Goal: Complete application form

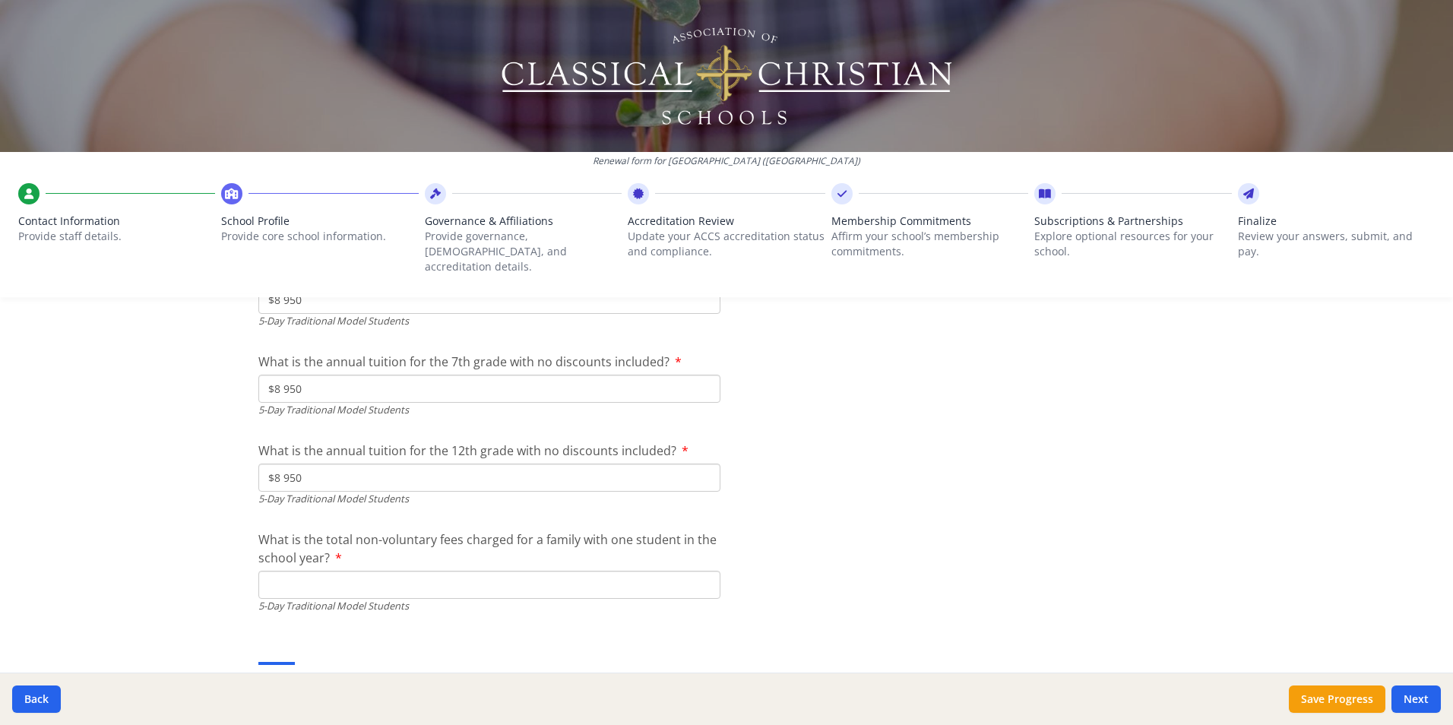
scroll to position [4341, 0]
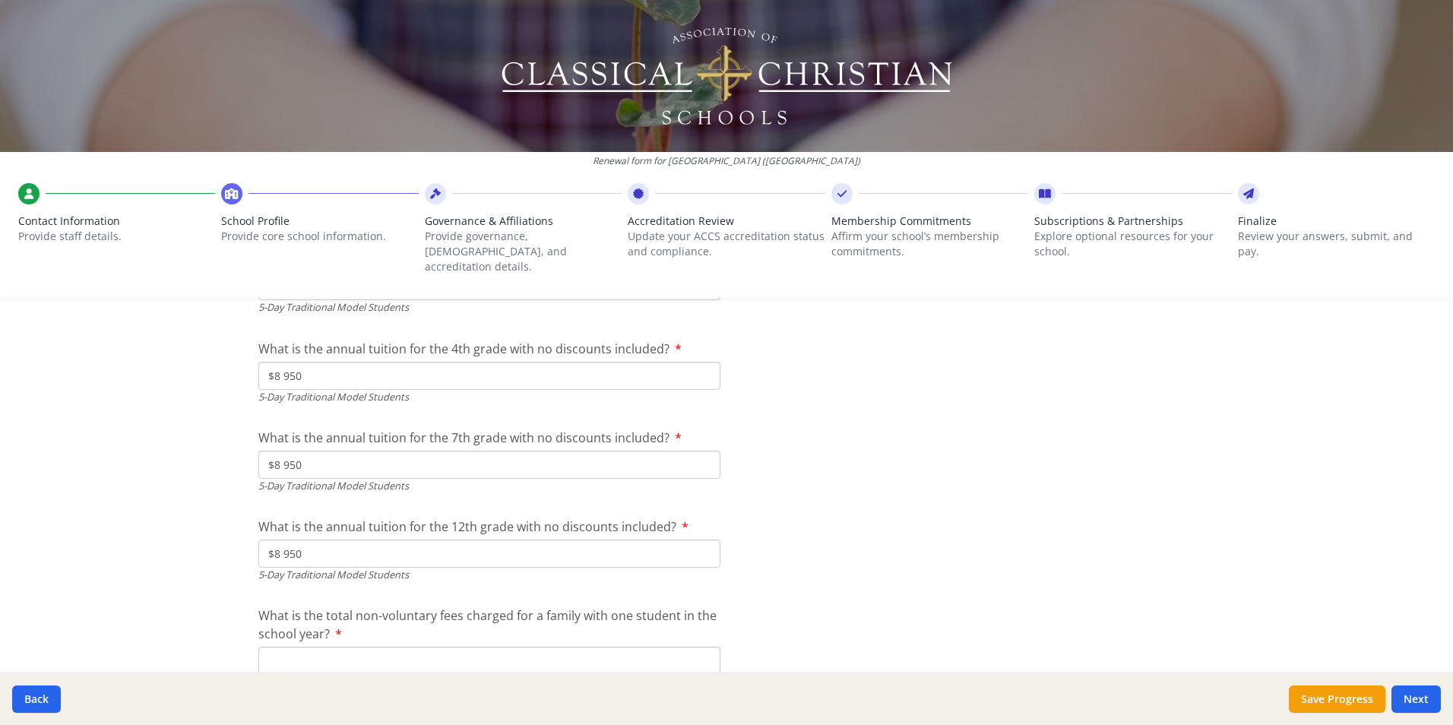
click at [327, 647] on input "What is the total non-voluntary fees charged for a family with one student in t…" at bounding box center [489, 661] width 462 height 28
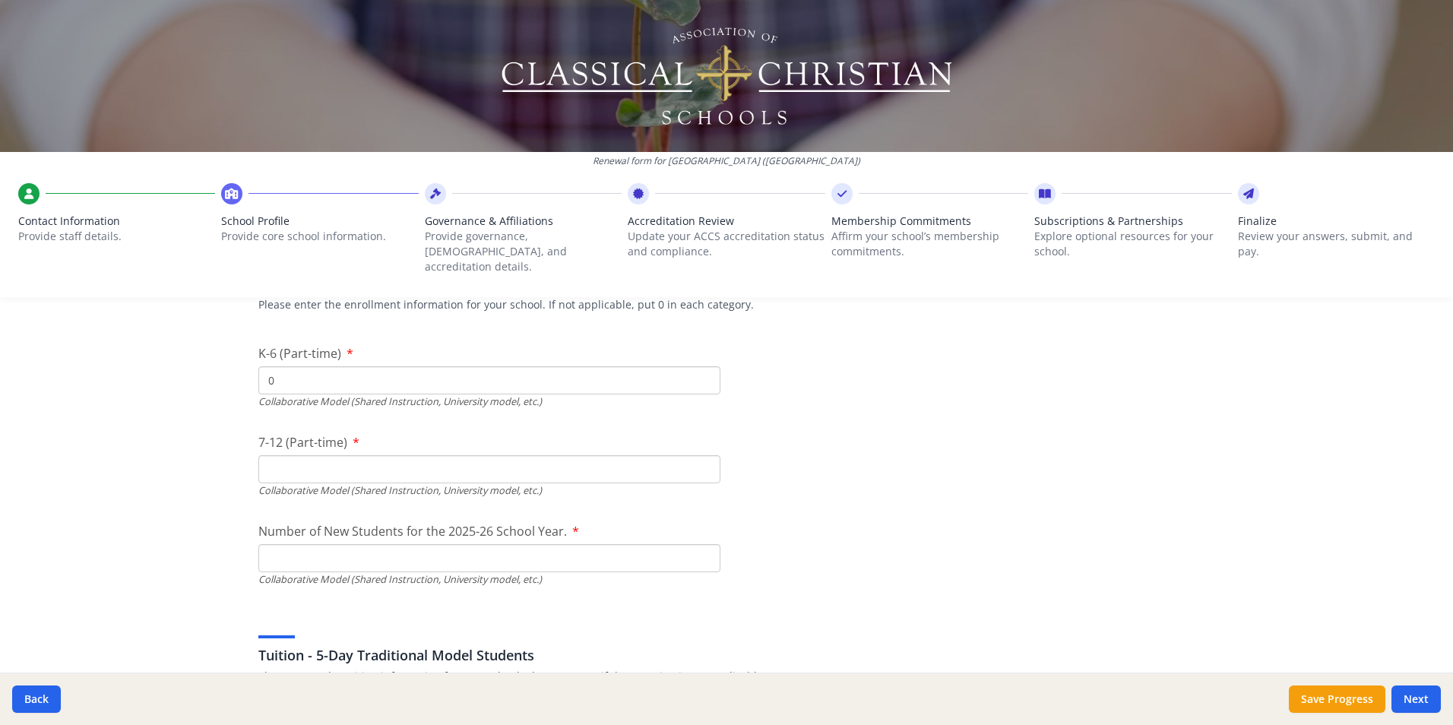
scroll to position [3732, 0]
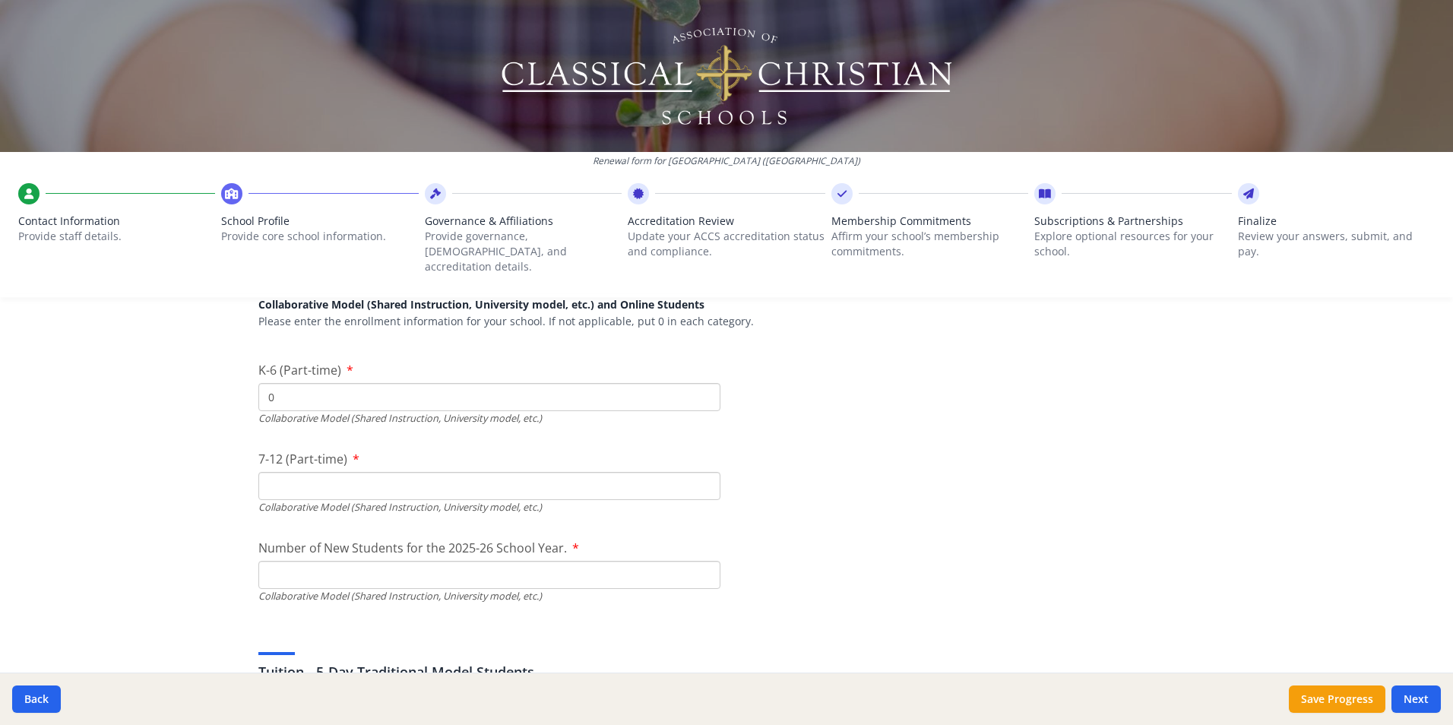
type input "$0"
click at [279, 477] on input "7-12 (Part-time)" at bounding box center [489, 486] width 462 height 28
type input "40"
click at [284, 561] on input "Number of New Students for the 2025-26 School Year." at bounding box center [489, 575] width 462 height 28
click at [261, 563] on input "Number of New Students for the 2025-26 School Year." at bounding box center [489, 575] width 462 height 28
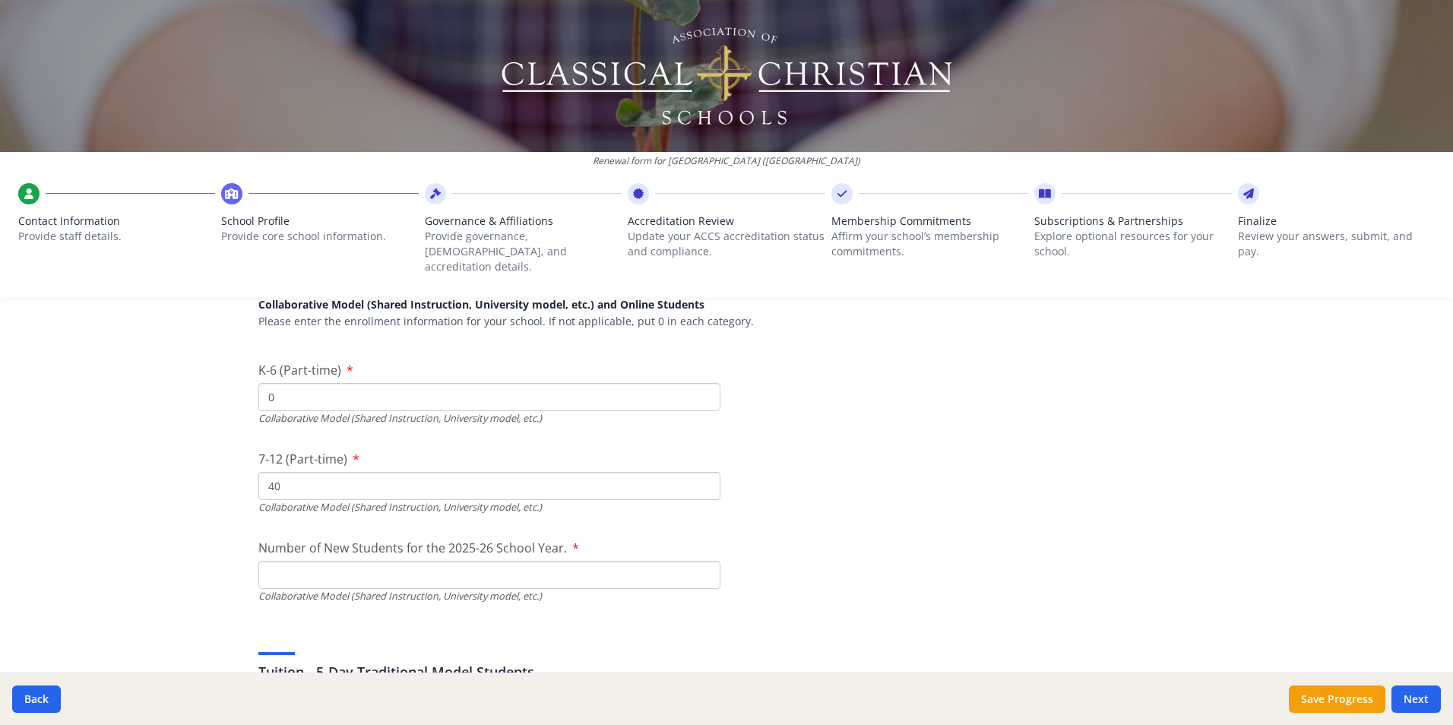
type input "1"
drag, startPoint x: 264, startPoint y: 559, endPoint x: 238, endPoint y: 556, distance: 26.1
click at [277, 566] on input "1" at bounding box center [489, 575] width 462 height 28
drag, startPoint x: 276, startPoint y: 564, endPoint x: 244, endPoint y: 562, distance: 32.0
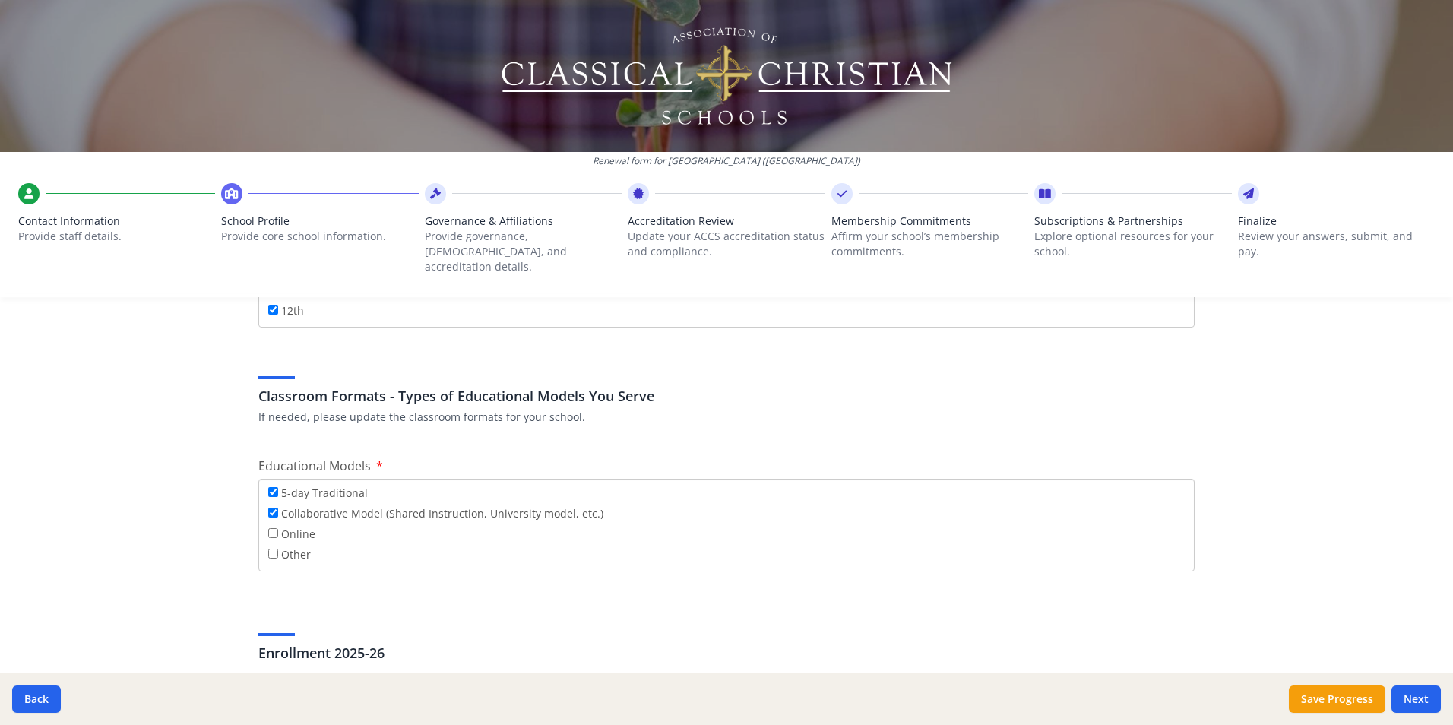
scroll to position [2813, 0]
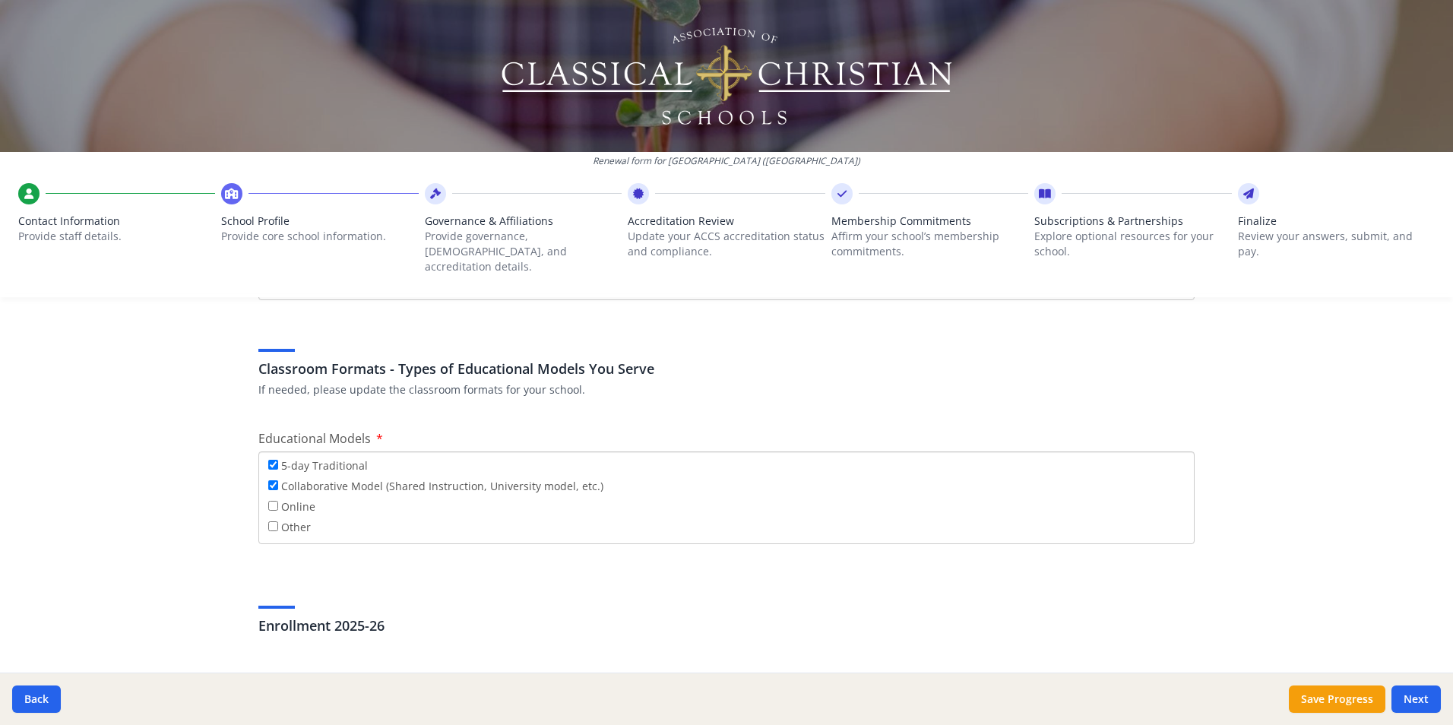
type input "16"
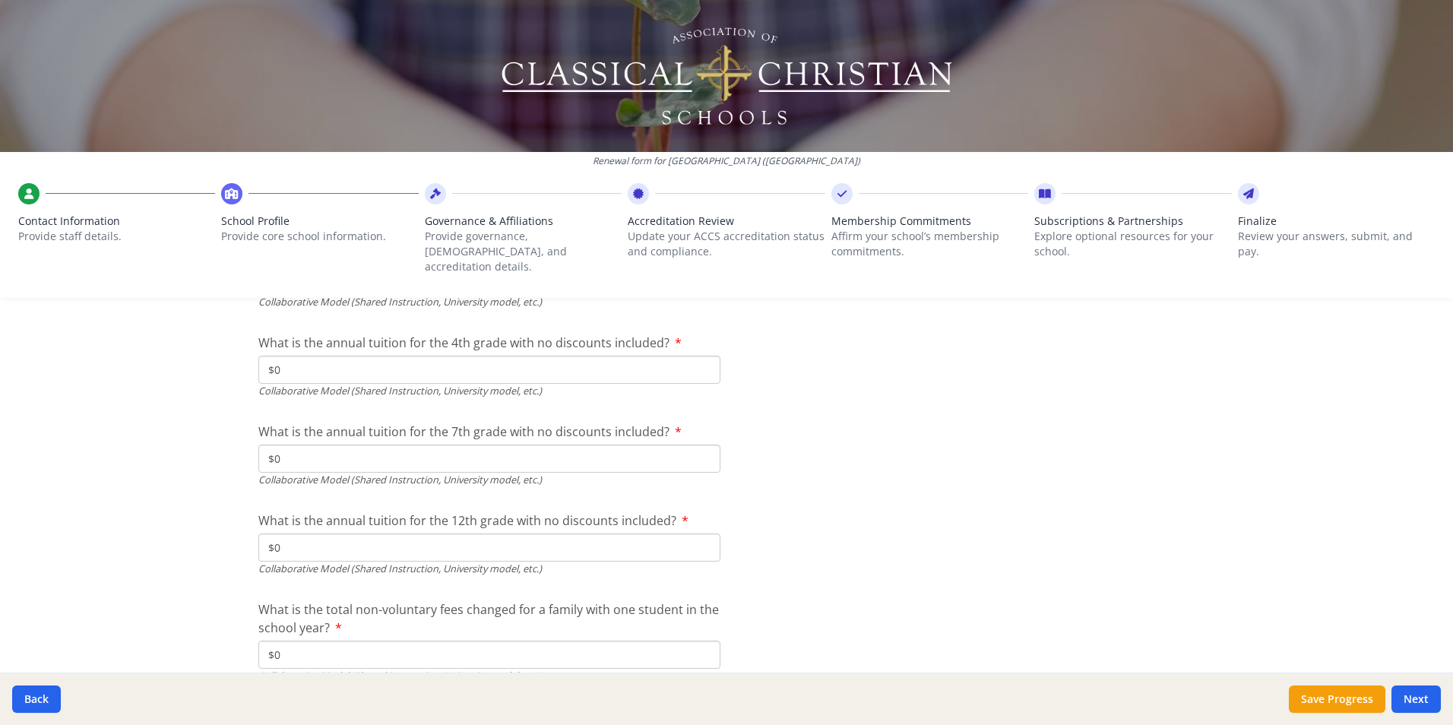
scroll to position [5101, 0]
